Goal: Task Accomplishment & Management: Complete application form

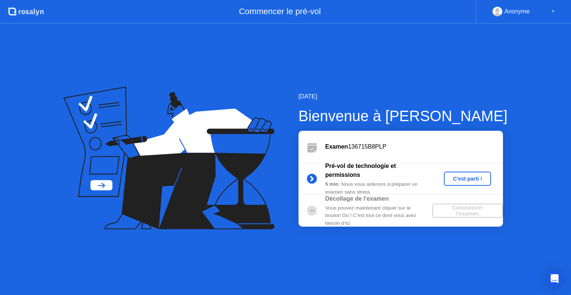
click at [367, 153] on div "Examen 136715B8PLP" at bounding box center [400, 147] width 204 height 32
click at [458, 177] on div "C'est parti !" at bounding box center [467, 179] width 41 height 6
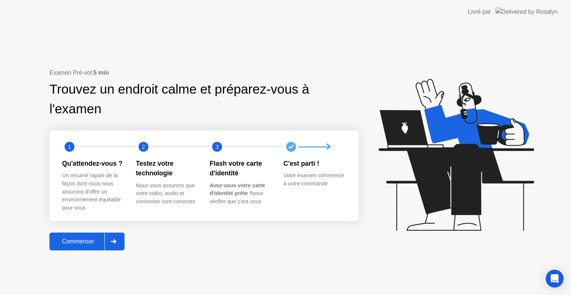
click at [75, 242] on div "Commencer" at bounding box center [78, 241] width 53 height 7
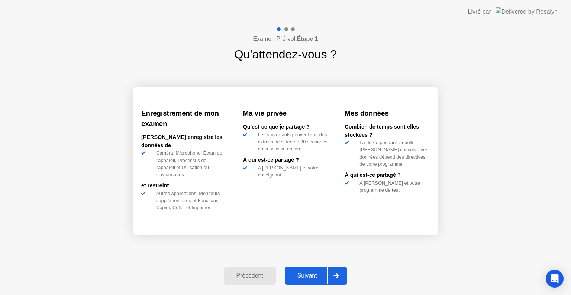
click at [318, 275] on div "Suivant" at bounding box center [307, 275] width 40 height 7
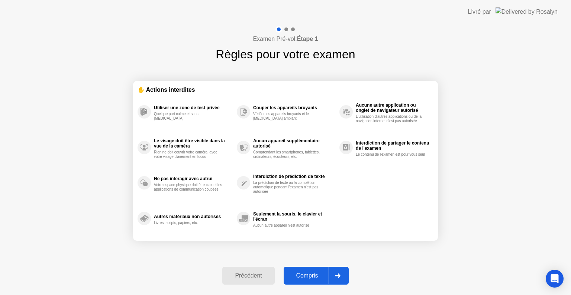
click at [318, 275] on div "Compris" at bounding box center [307, 275] width 43 height 7
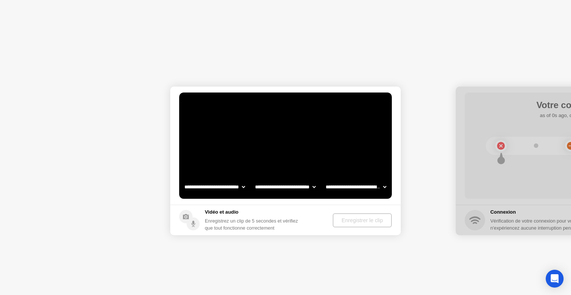
select select "**********"
select select "*******"
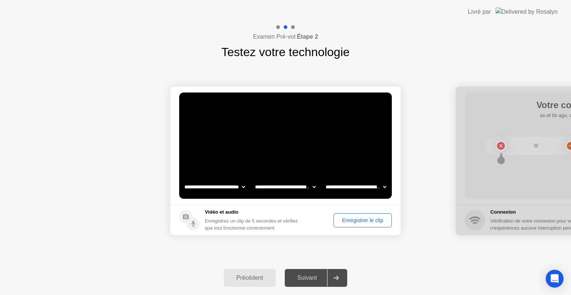
click at [357, 217] on div "Enregistrer le clip" at bounding box center [362, 220] width 53 height 6
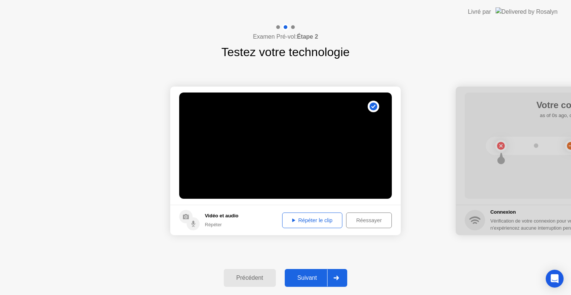
click at [310, 220] on div "Répéter le clip" at bounding box center [312, 220] width 55 height 6
click at [311, 276] on div "Suivant" at bounding box center [307, 278] width 40 height 7
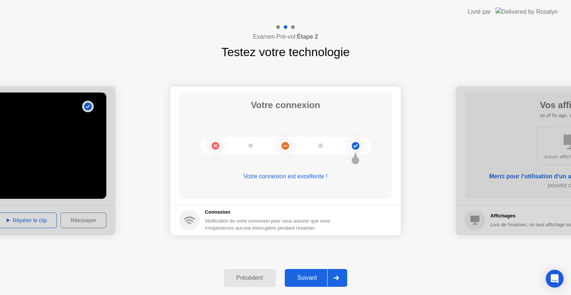
click at [315, 278] on div "Suivant" at bounding box center [307, 278] width 40 height 7
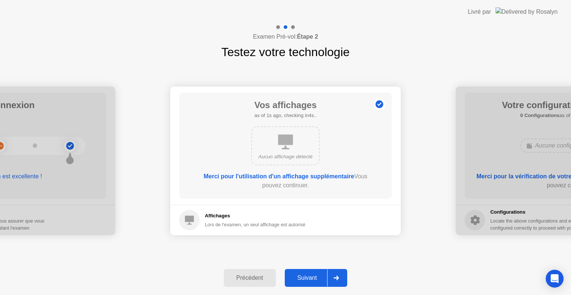
click at [315, 278] on div "Suivant" at bounding box center [307, 278] width 40 height 7
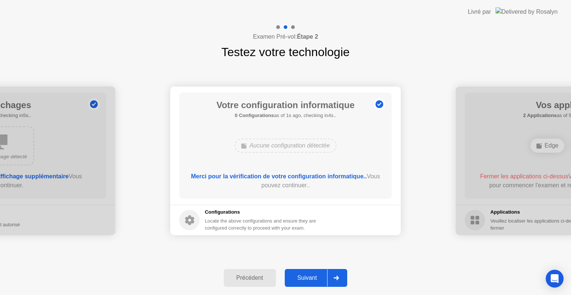
click at [315, 278] on div "Suivant" at bounding box center [307, 278] width 40 height 7
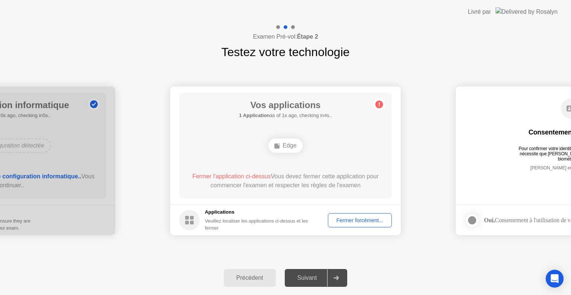
click at [353, 220] on div "Fermer forcément..." at bounding box center [359, 220] width 59 height 6
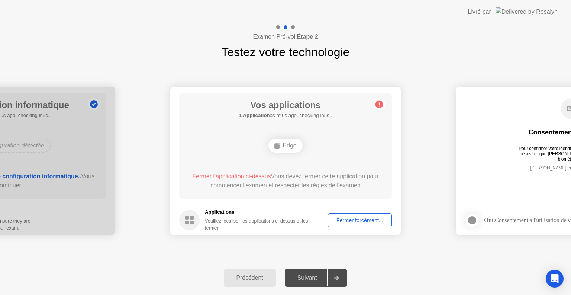
click at [361, 219] on div "Fermer forcément..." at bounding box center [359, 220] width 59 height 6
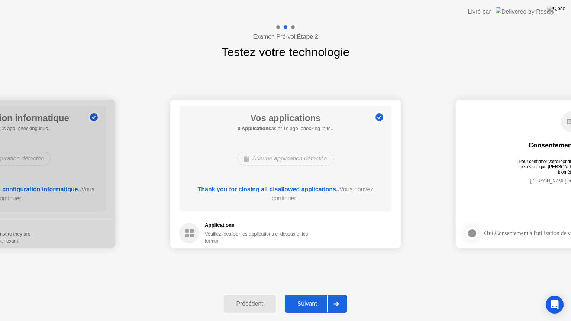
click at [306, 295] on div "Suivant" at bounding box center [307, 304] width 40 height 7
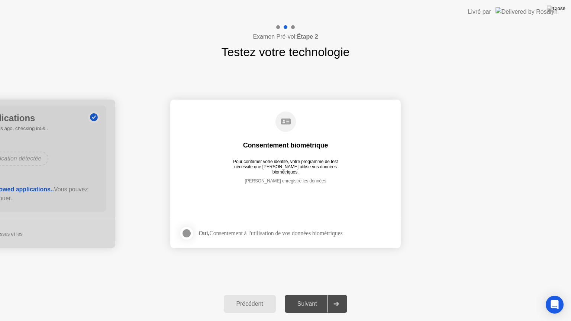
click at [187, 233] on div at bounding box center [186, 233] width 9 height 9
click at [305, 295] on div "Suivant" at bounding box center [307, 304] width 40 height 7
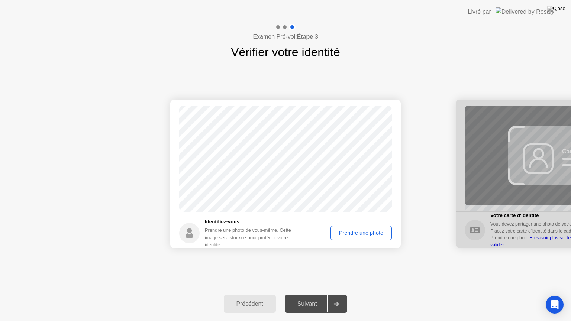
click at [359, 231] on div "Prendre une photo" at bounding box center [361, 233] width 56 height 6
click at [303, 295] on div "Suivant" at bounding box center [307, 304] width 40 height 7
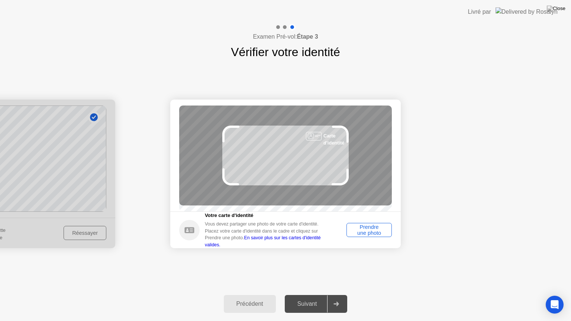
click at [367, 234] on div "Prendre une photo" at bounding box center [369, 230] width 40 height 12
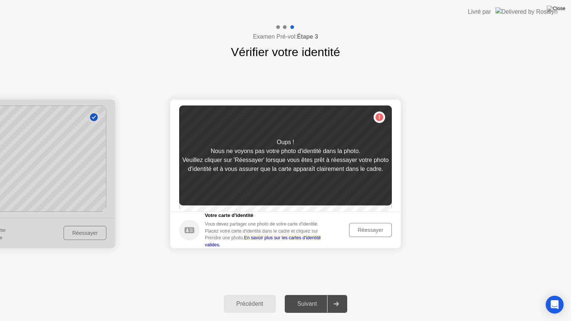
click at [364, 233] on div "Réessayer" at bounding box center [370, 230] width 38 height 6
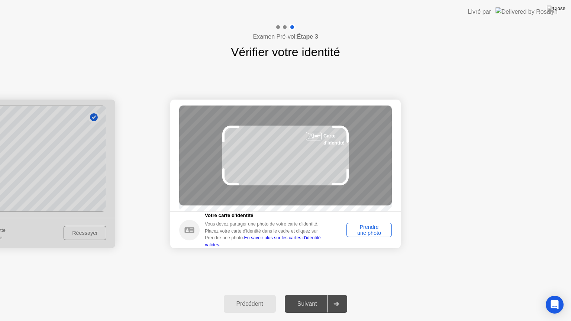
click at [372, 230] on div "Prendre une photo" at bounding box center [369, 230] width 40 height 12
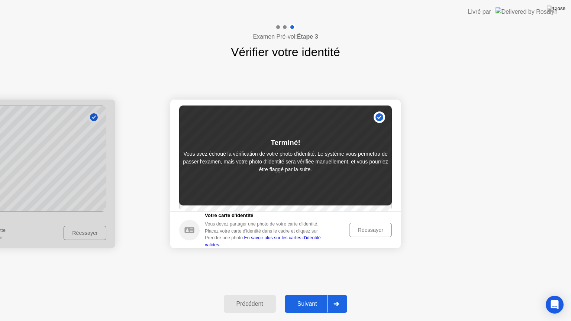
click at [305, 295] on div "Suivant" at bounding box center [307, 304] width 40 height 7
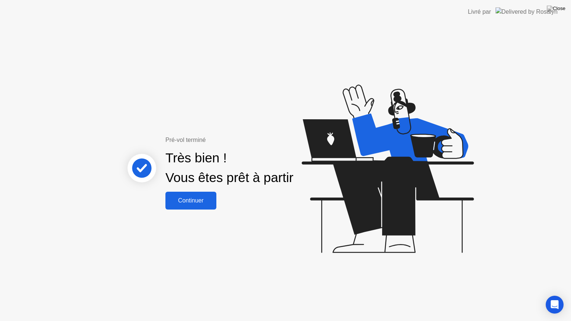
click at [189, 200] on div "Continuer" at bounding box center [191, 200] width 46 height 7
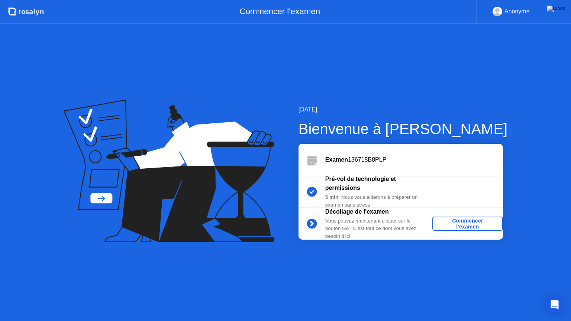
click at [468, 224] on div "Commencer l'examen" at bounding box center [467, 224] width 65 height 12
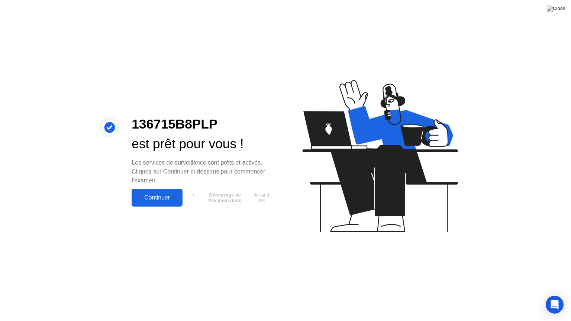
click at [160, 197] on div "Continuer" at bounding box center [157, 197] width 46 height 7
